Goal: Information Seeking & Learning: Learn about a topic

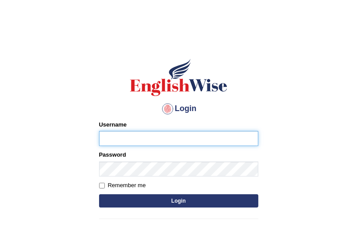
click at [174, 134] on input "Username" at bounding box center [178, 138] width 159 height 15
type input "Jasmeetkaur15"
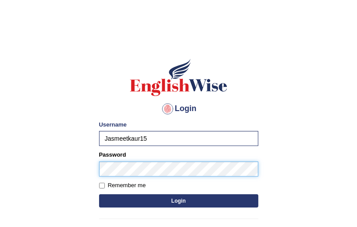
click at [99, 194] on button "Login" at bounding box center [178, 200] width 159 height 13
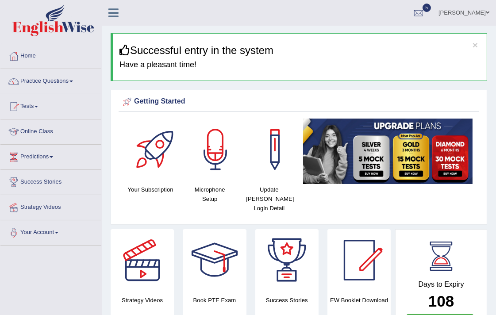
click at [54, 93] on li "Practice Questions Speaking Practice Read Aloud Repeat Sentence Describe Image …" at bounding box center [50, 81] width 101 height 25
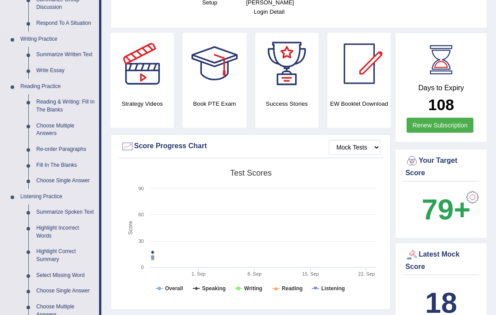
scroll to position [49, 0]
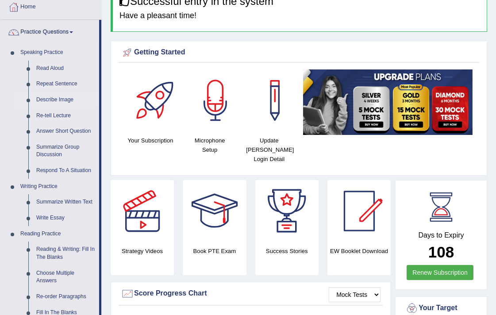
click at [63, 96] on link "Describe Image" at bounding box center [65, 100] width 67 height 16
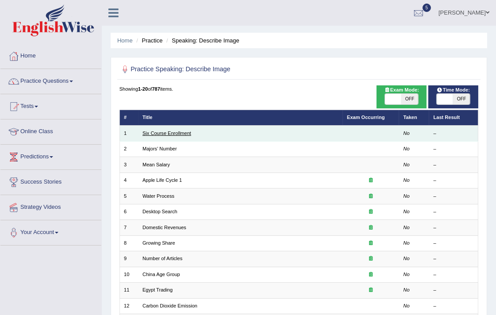
click at [160, 134] on link "Six Course Enrollment" at bounding box center [166, 133] width 49 height 5
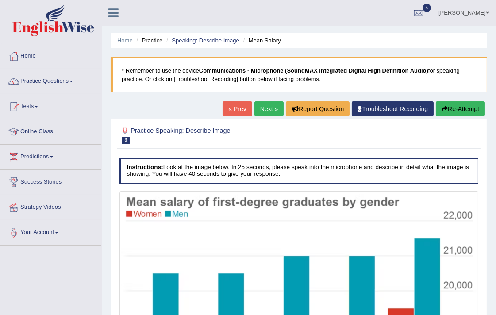
click at [256, 111] on link "Next »" at bounding box center [268, 108] width 29 height 15
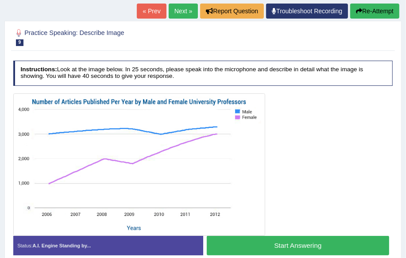
scroll to position [138, 0]
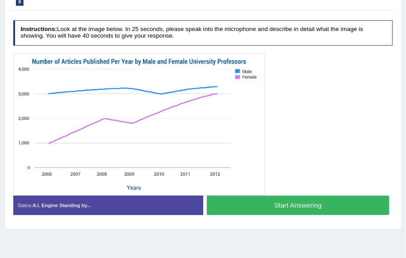
click at [331, 145] on div at bounding box center [203, 124] width 380 height 142
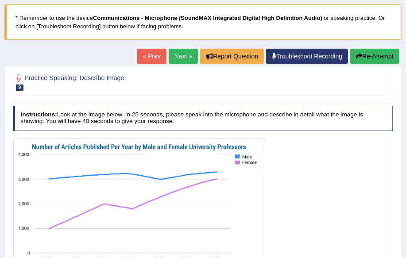
scroll to position [0, 0]
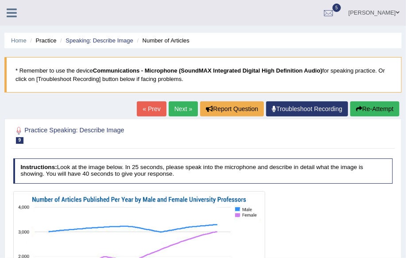
click at [185, 103] on link "Next »" at bounding box center [183, 108] width 29 height 15
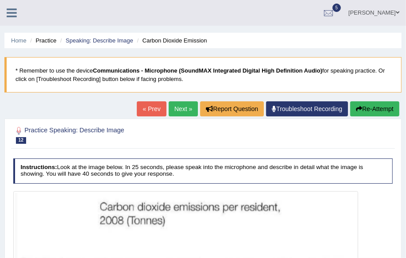
drag, startPoint x: 0, startPoint y: 0, endPoint x: 183, endPoint y: 107, distance: 211.6
click at [183, 107] on link "Next »" at bounding box center [183, 108] width 29 height 15
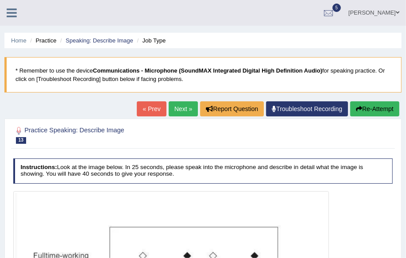
click at [184, 110] on link "Next »" at bounding box center [183, 108] width 29 height 15
